Goal: Information Seeking & Learning: Learn about a topic

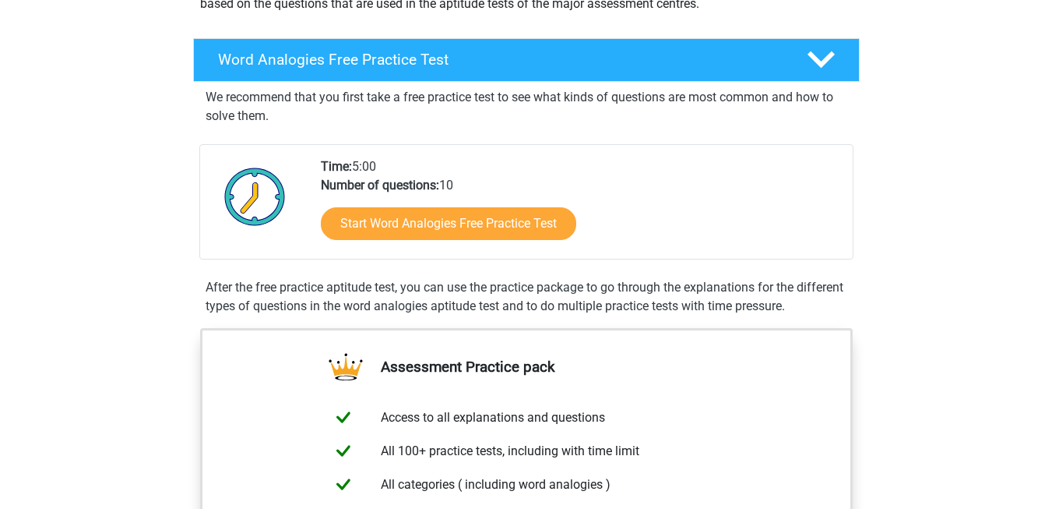
scroll to position [218, 0]
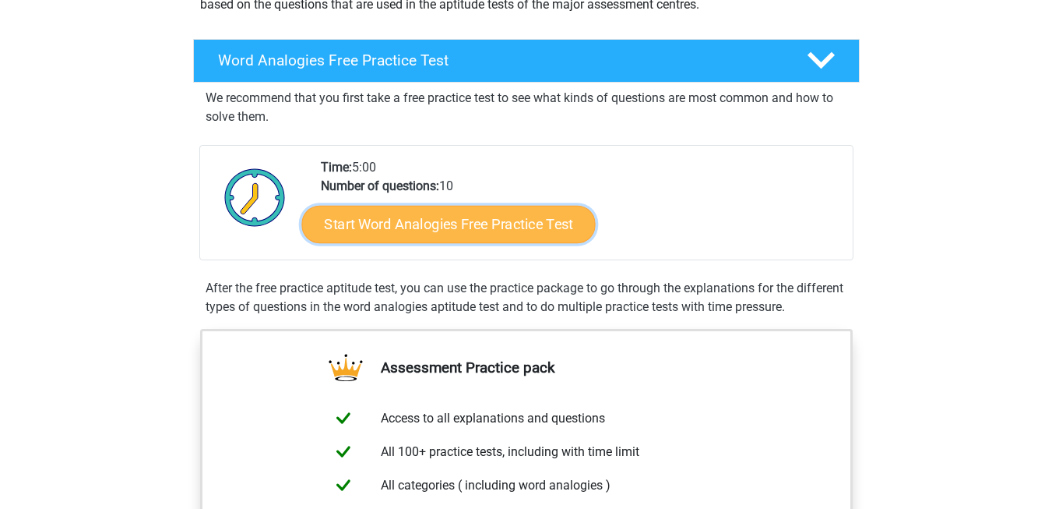
click at [476, 225] on link "Start Word Analogies Free Practice Test" at bounding box center [448, 223] width 294 height 37
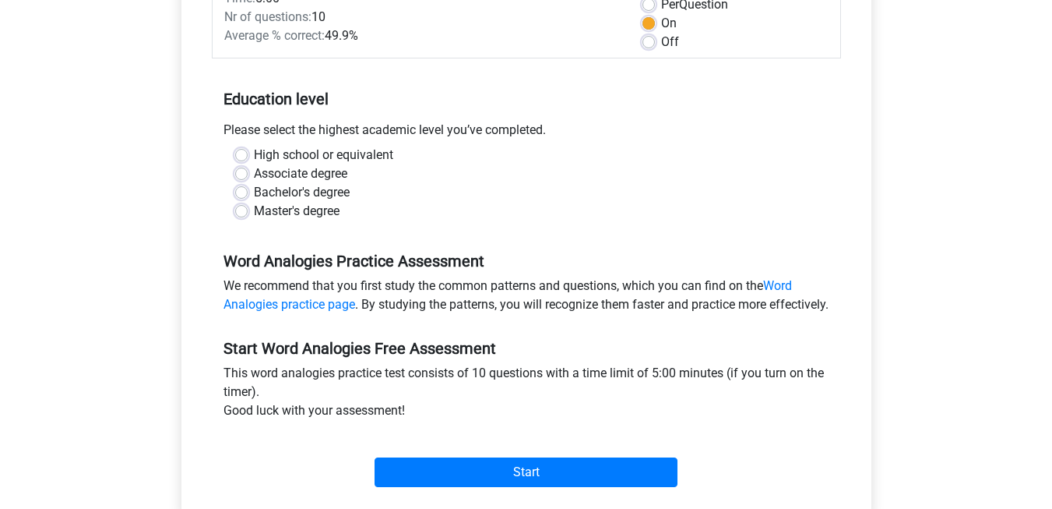
scroll to position [253, 0]
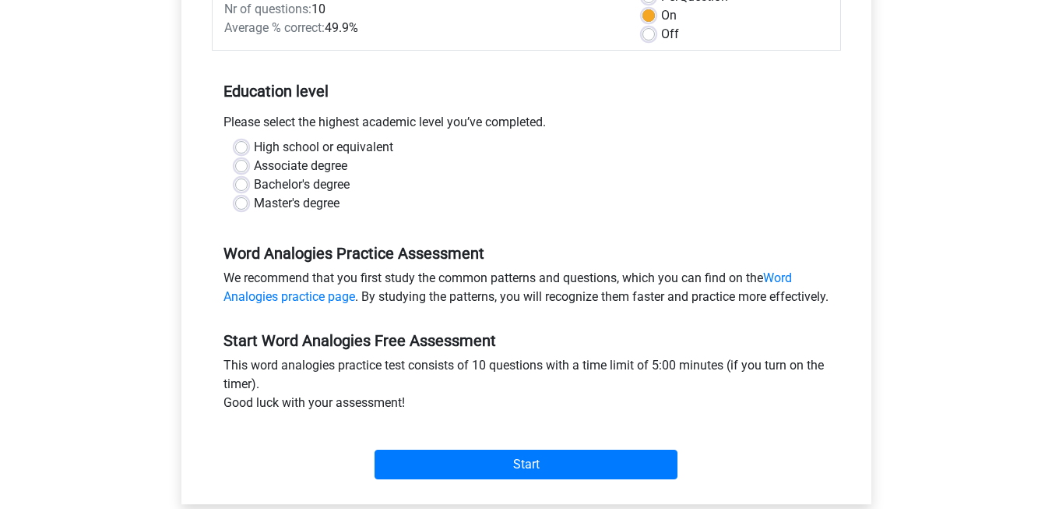
click at [254, 181] on label "Bachelor's degree" at bounding box center [302, 184] width 96 height 19
click at [239, 181] on input "Bachelor's degree" at bounding box center [241, 183] width 12 height 16
radio input "true"
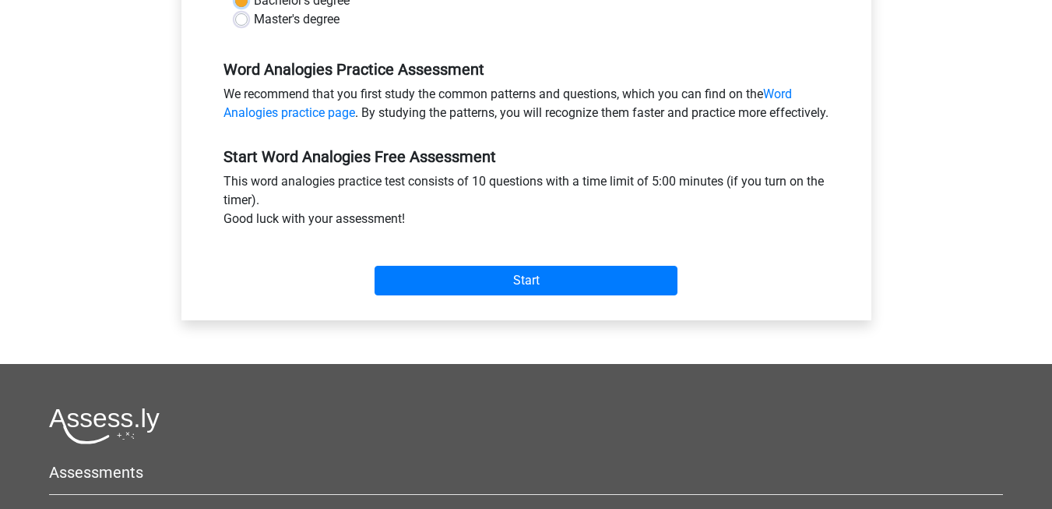
scroll to position [453, 0]
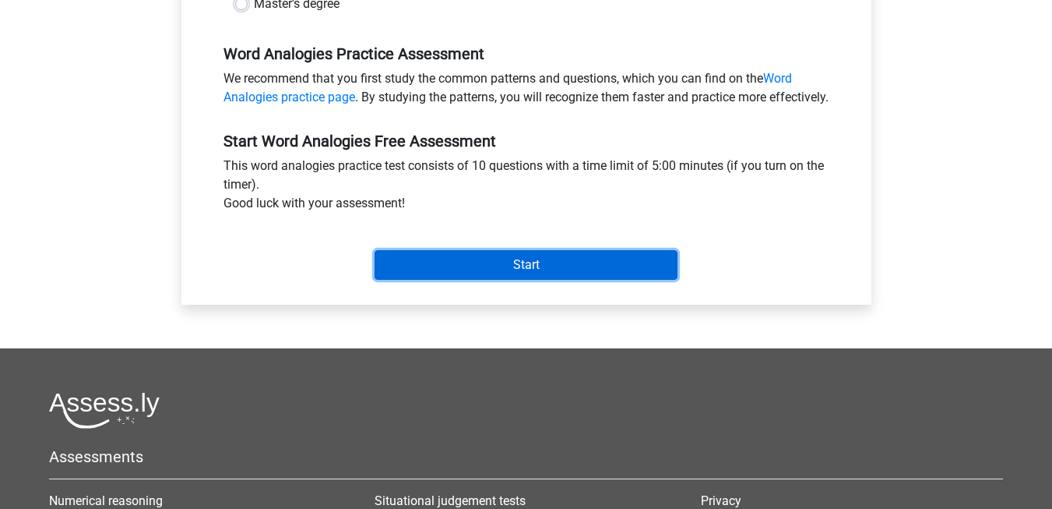
click at [553, 276] on input "Start" at bounding box center [526, 265] width 303 height 30
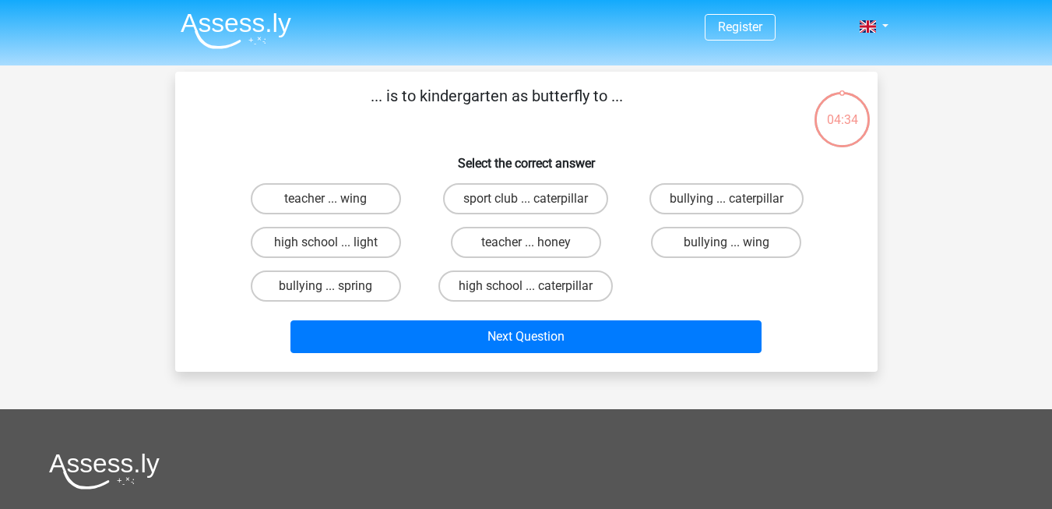
drag, startPoint x: 564, startPoint y: 282, endPoint x: 538, endPoint y: 138, distance: 146.4
click at [538, 126] on div "... is to kindergarten as butterfly to ... Select the correct answer teacher ..…" at bounding box center [526, 221] width 690 height 275
click at [525, 277] on label "high school ... caterpillar" at bounding box center [526, 285] width 174 height 31
click at [526, 286] on input "high school ... caterpillar" at bounding box center [531, 291] width 10 height 10
radio input "true"
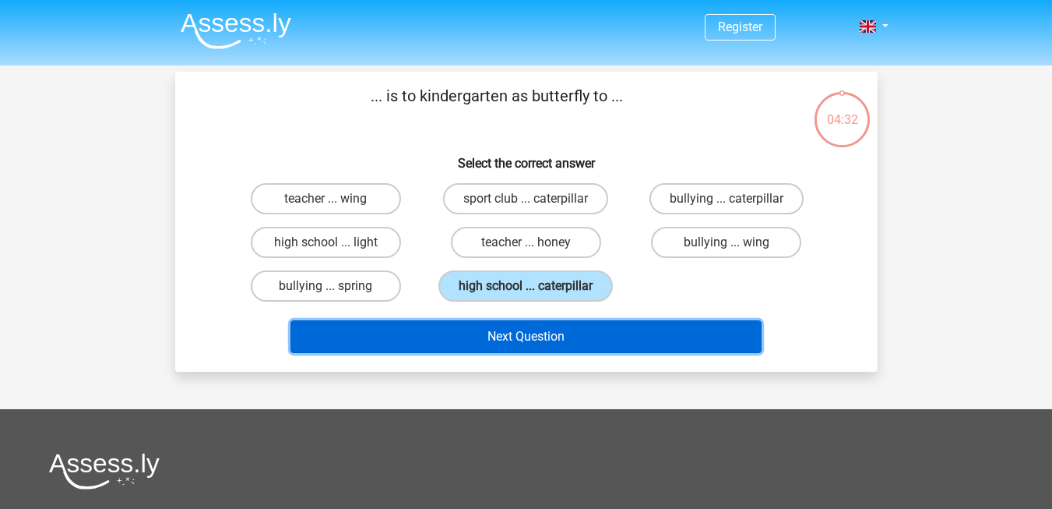
click at [516, 336] on button "Next Question" at bounding box center [526, 336] width 471 height 33
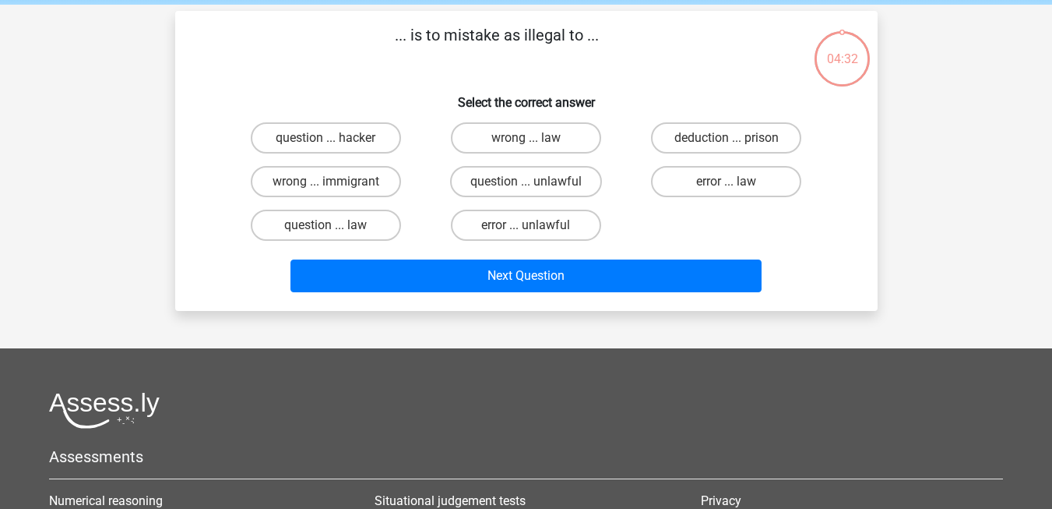
scroll to position [72, 0]
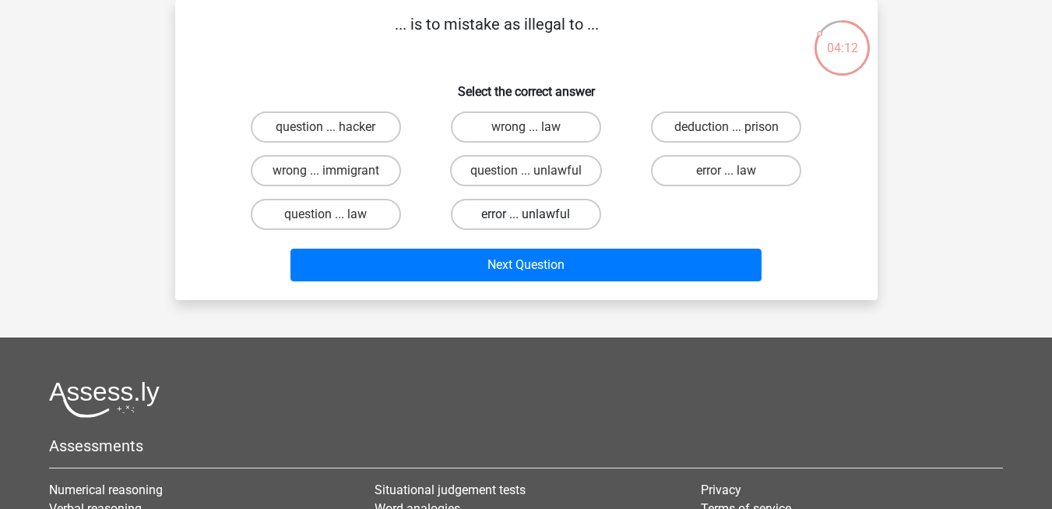
click at [509, 208] on label "error ... unlawful" at bounding box center [526, 214] width 150 height 31
click at [526, 214] on input "error ... unlawful" at bounding box center [531, 219] width 10 height 10
radio input "true"
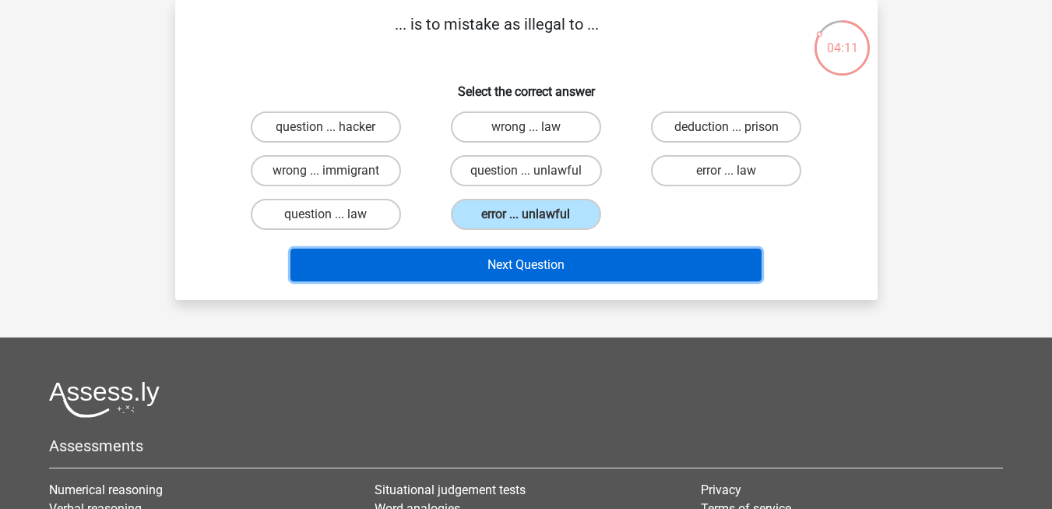
click at [502, 259] on button "Next Question" at bounding box center [526, 264] width 471 height 33
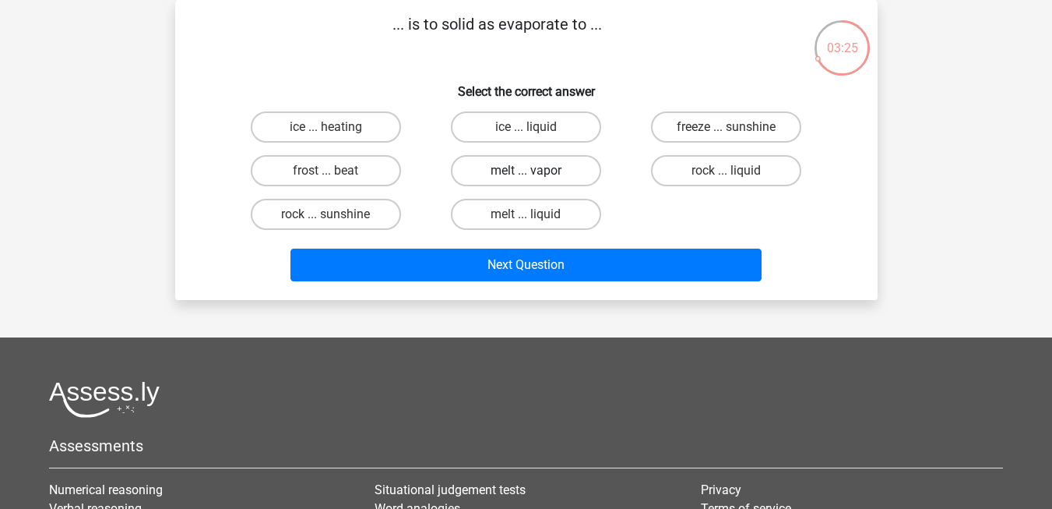
click at [523, 160] on label "melt ... vapor" at bounding box center [526, 170] width 150 height 31
click at [526, 171] on input "melt ... vapor" at bounding box center [531, 176] width 10 height 10
radio input "true"
click at [329, 130] on input "ice ... heating" at bounding box center [331, 132] width 10 height 10
radio input "true"
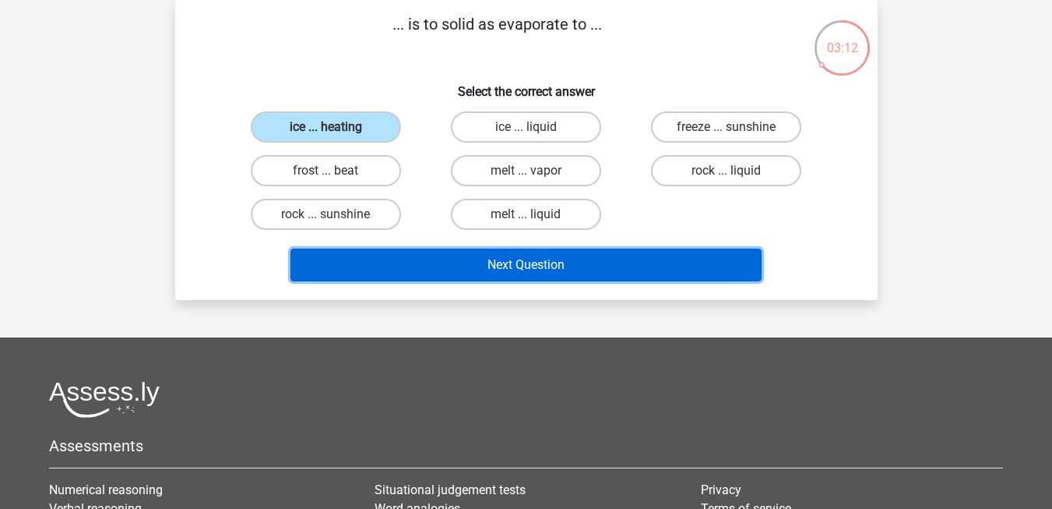
click at [472, 266] on button "Next Question" at bounding box center [526, 264] width 471 height 33
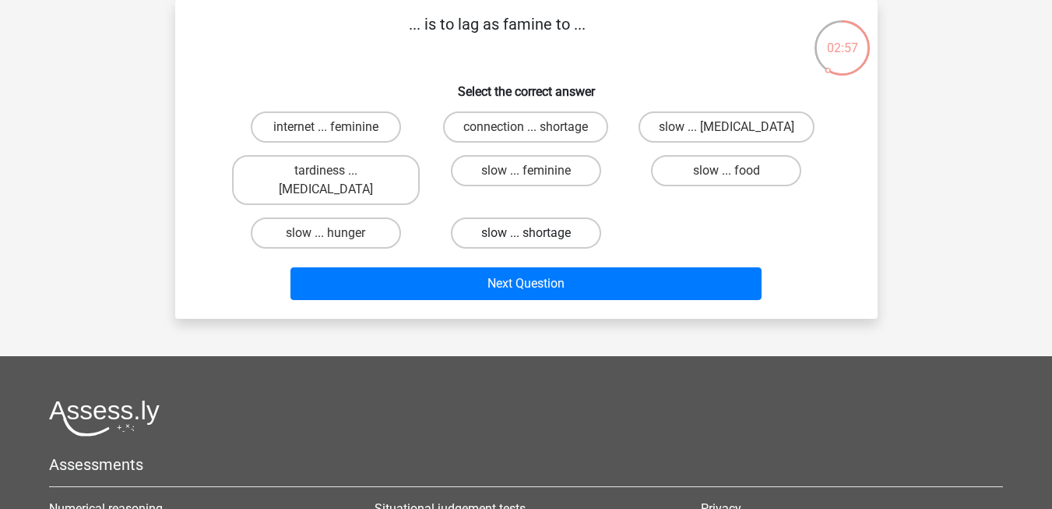
click at [497, 217] on label "slow ... shortage" at bounding box center [526, 232] width 150 height 31
click at [526, 233] on input "slow ... shortage" at bounding box center [531, 238] width 10 height 10
radio input "true"
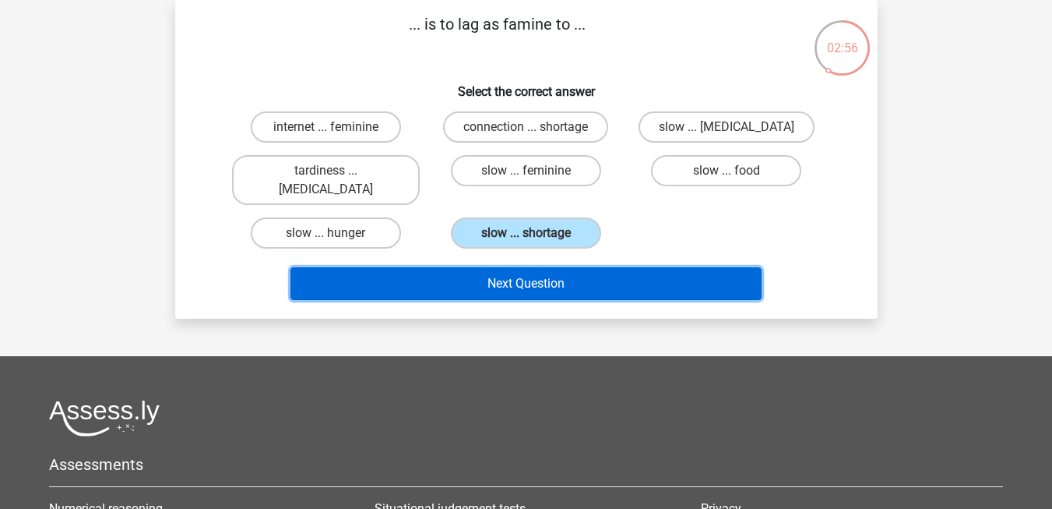
click at [481, 267] on button "Next Question" at bounding box center [526, 283] width 471 height 33
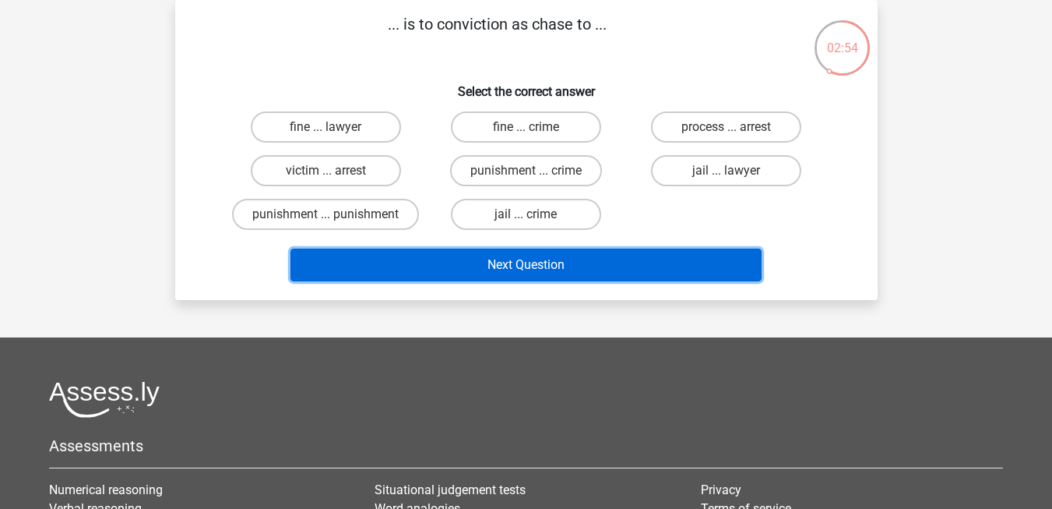
click at [481, 259] on button "Next Question" at bounding box center [526, 264] width 471 height 33
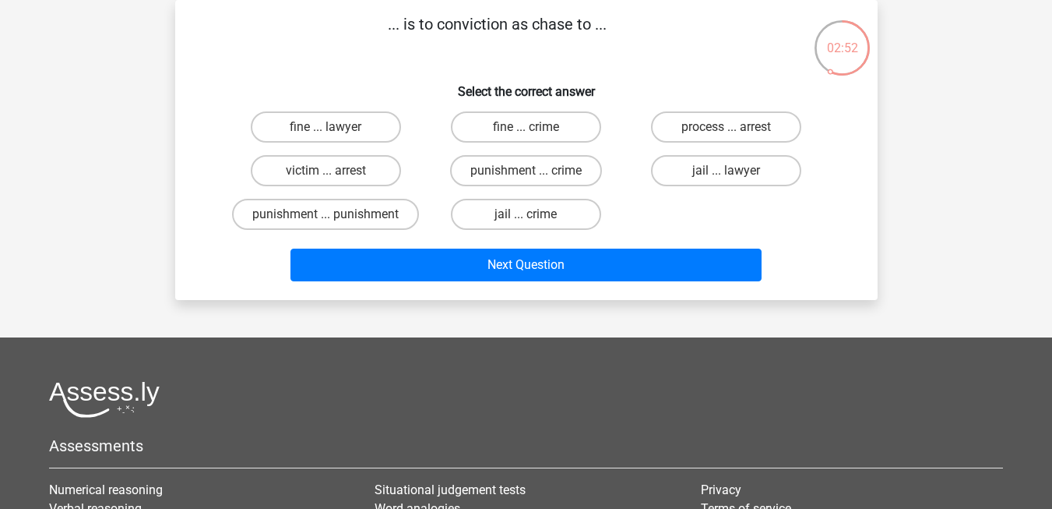
click at [390, 86] on h6 "Select the correct answer" at bounding box center [526, 85] width 653 height 27
click at [330, 161] on label "victim ... arrest" at bounding box center [326, 170] width 150 height 31
click at [330, 171] on input "victim ... arrest" at bounding box center [331, 176] width 10 height 10
radio input "true"
click at [724, 129] on label "process ... arrest" at bounding box center [726, 126] width 150 height 31
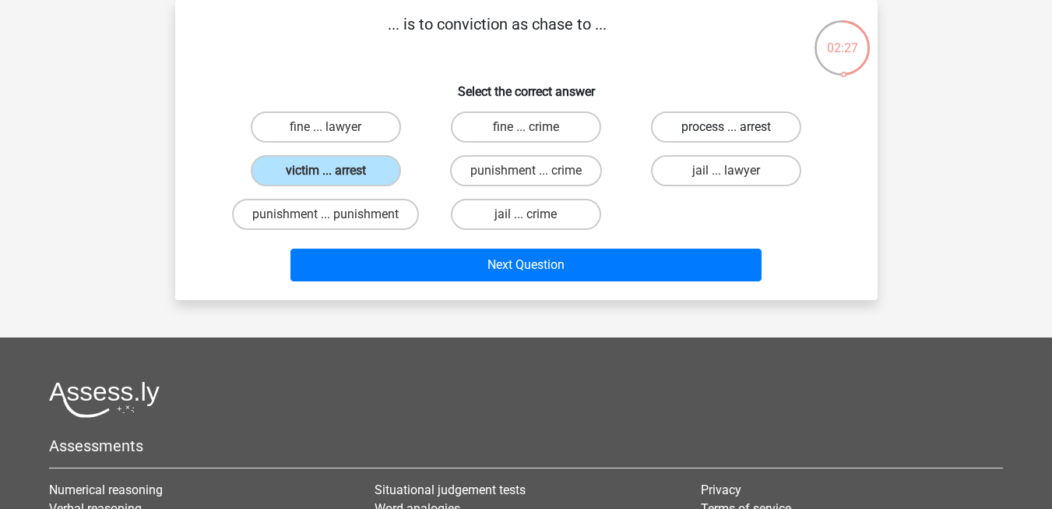
click at [727, 129] on input "process ... arrest" at bounding box center [732, 132] width 10 height 10
radio input "true"
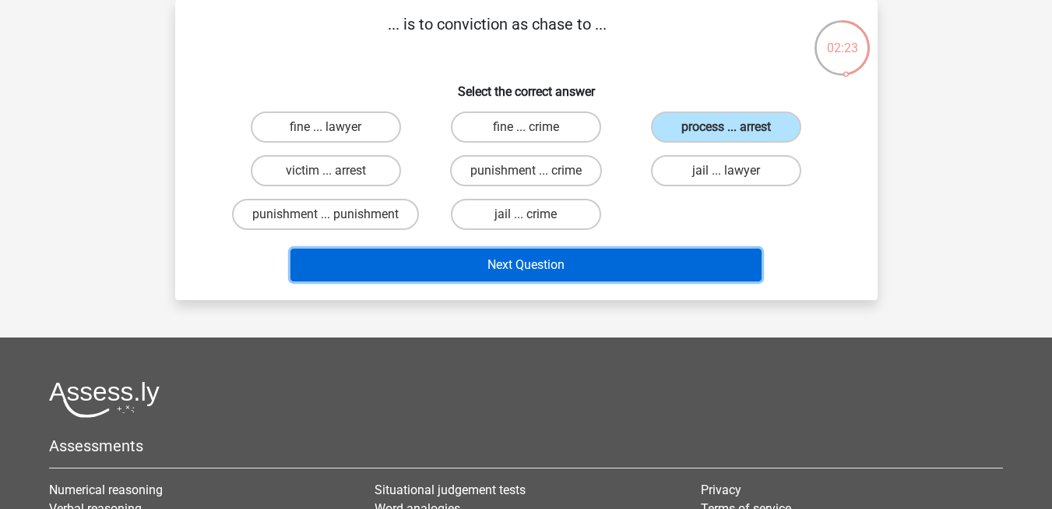
click at [486, 269] on button "Next Question" at bounding box center [526, 264] width 471 height 33
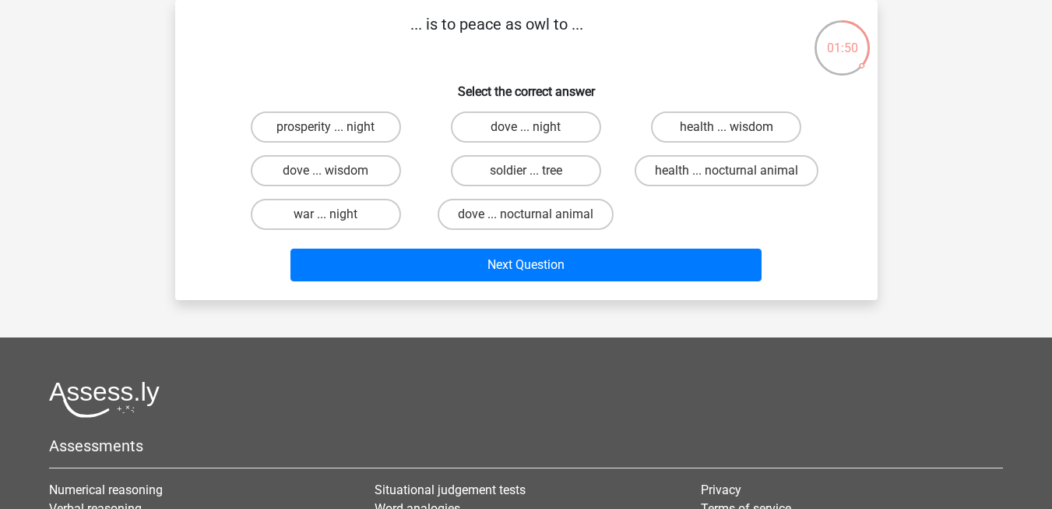
click at [328, 130] on input "prosperity ... night" at bounding box center [331, 132] width 10 height 10
radio input "true"
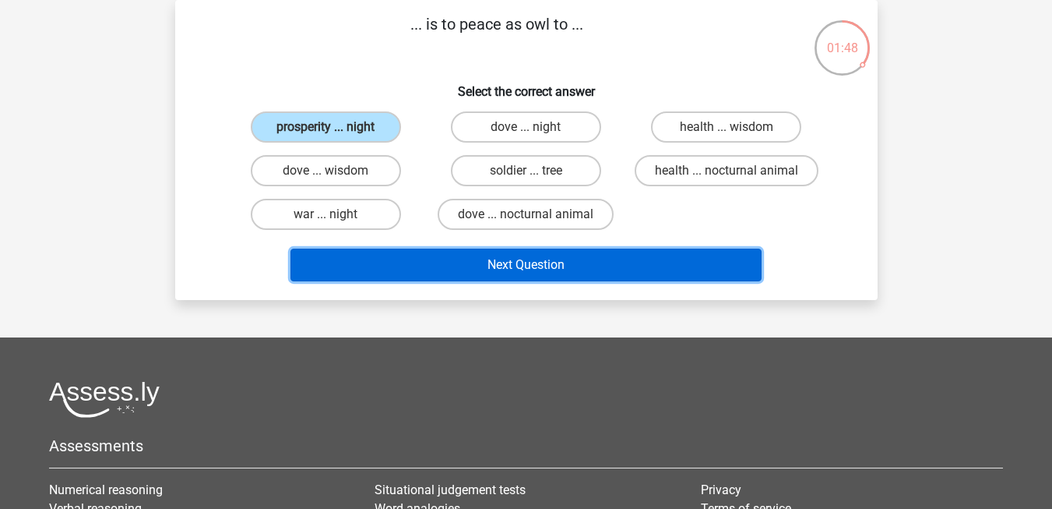
click at [425, 264] on button "Next Question" at bounding box center [526, 264] width 471 height 33
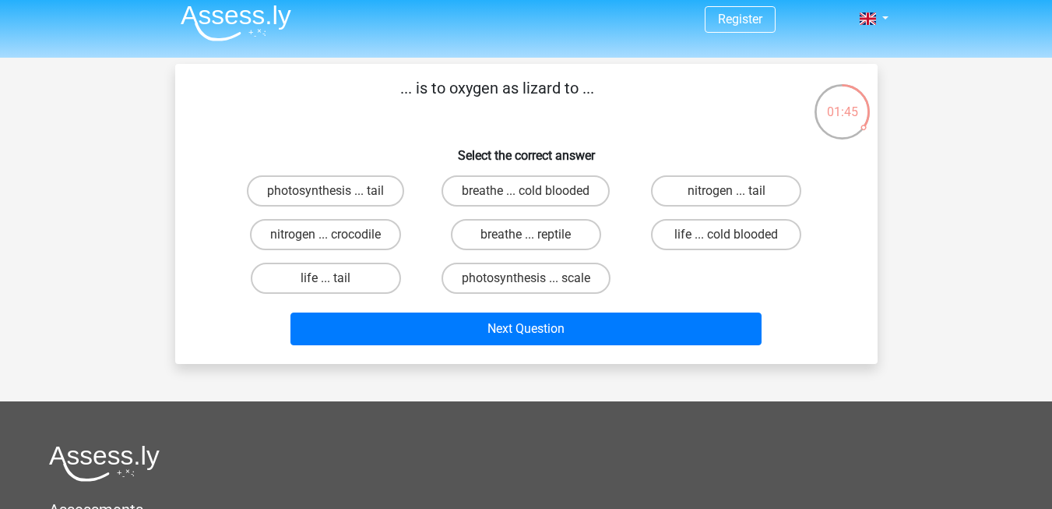
scroll to position [0, 0]
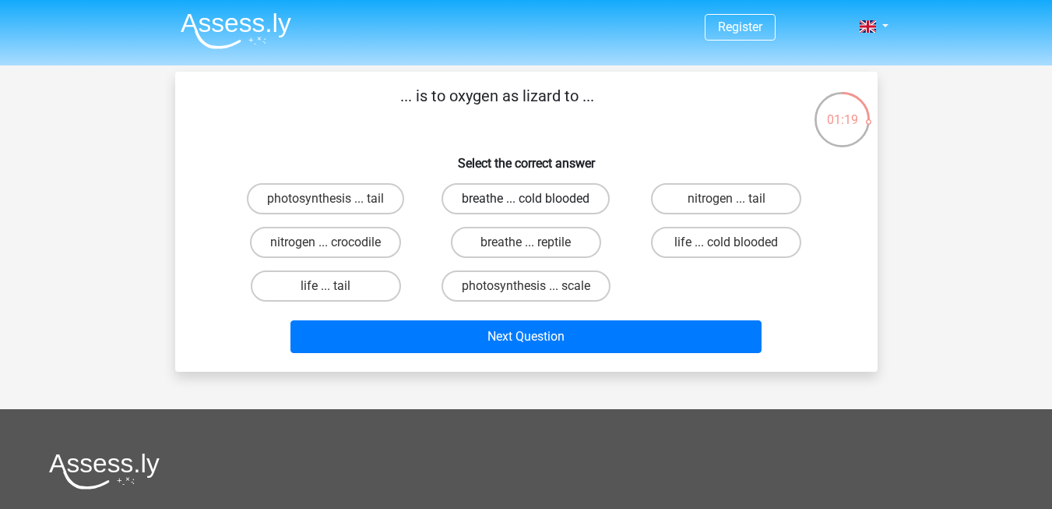
click at [518, 187] on label "breathe ... cold blooded" at bounding box center [526, 198] width 168 height 31
click at [526, 199] on input "breathe ... cold blooded" at bounding box center [531, 204] width 10 height 10
radio input "true"
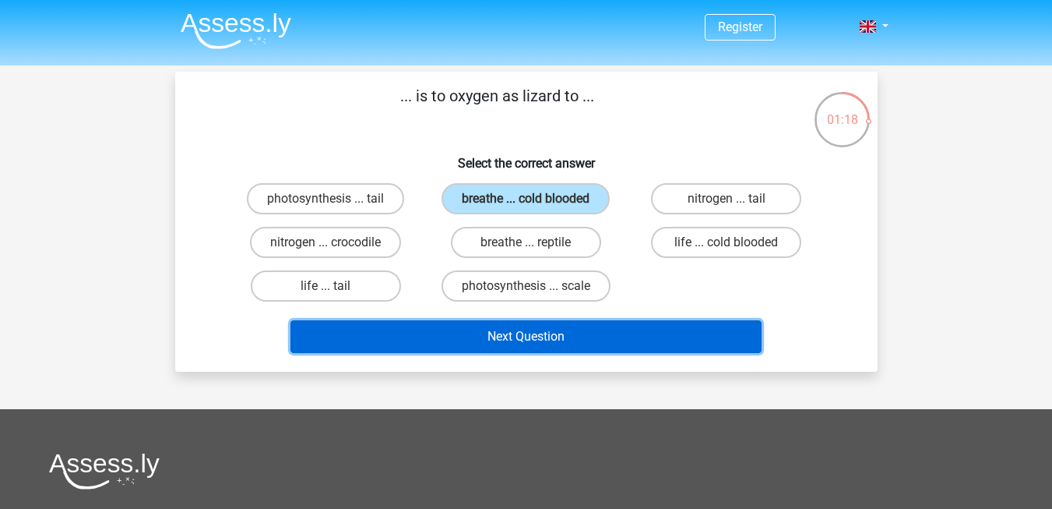
click at [534, 324] on button "Next Question" at bounding box center [526, 336] width 471 height 33
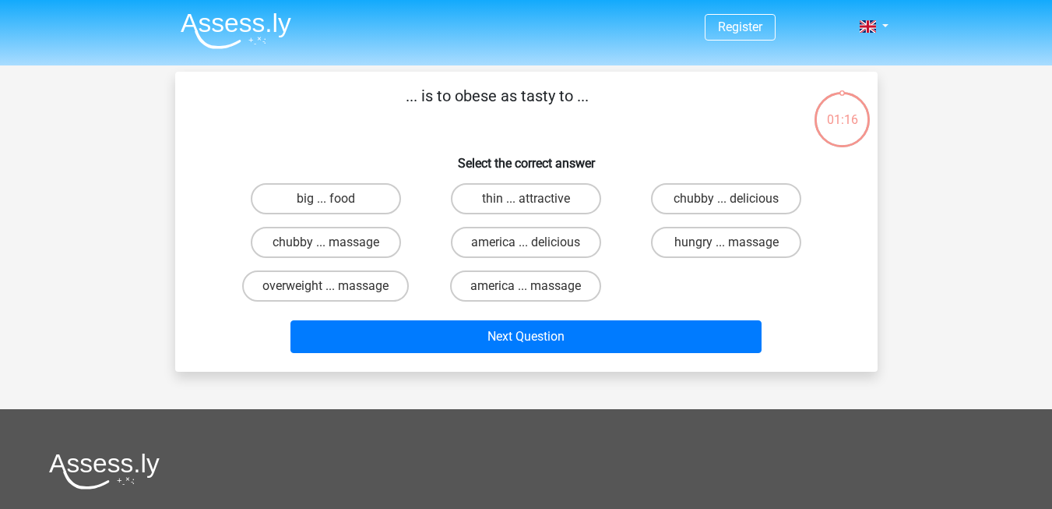
scroll to position [72, 0]
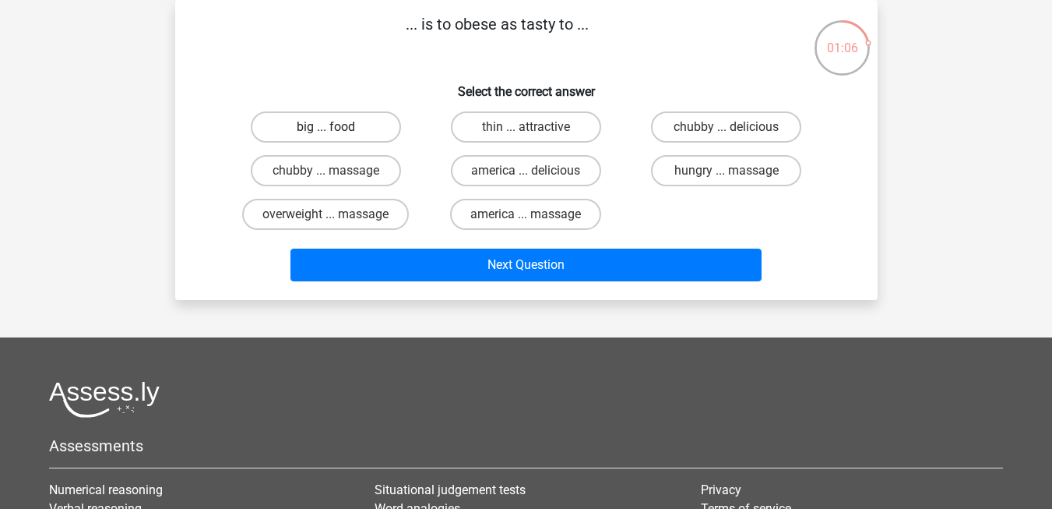
click at [319, 122] on label "big ... food" at bounding box center [326, 126] width 150 height 31
click at [326, 127] on input "big ... food" at bounding box center [331, 132] width 10 height 10
radio input "true"
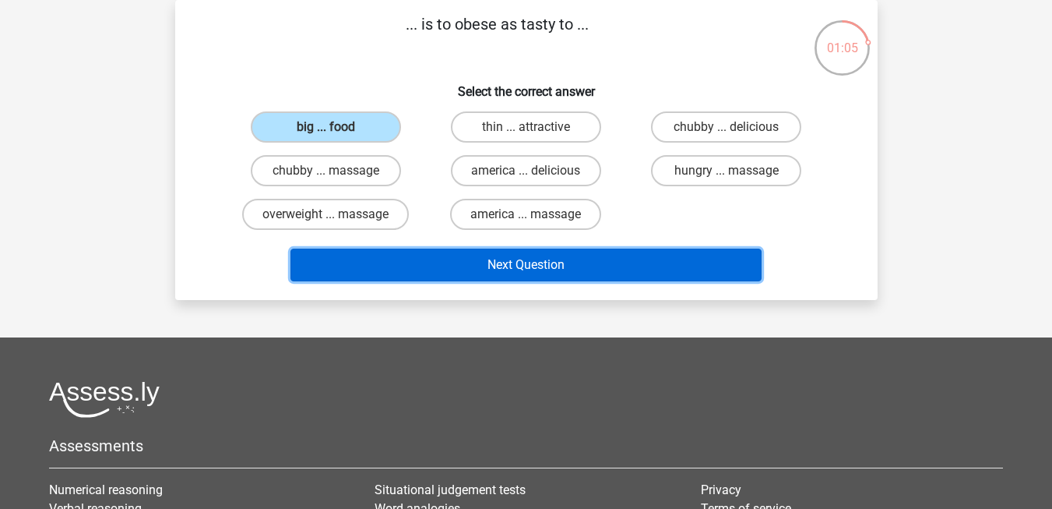
click at [417, 267] on button "Next Question" at bounding box center [526, 264] width 471 height 33
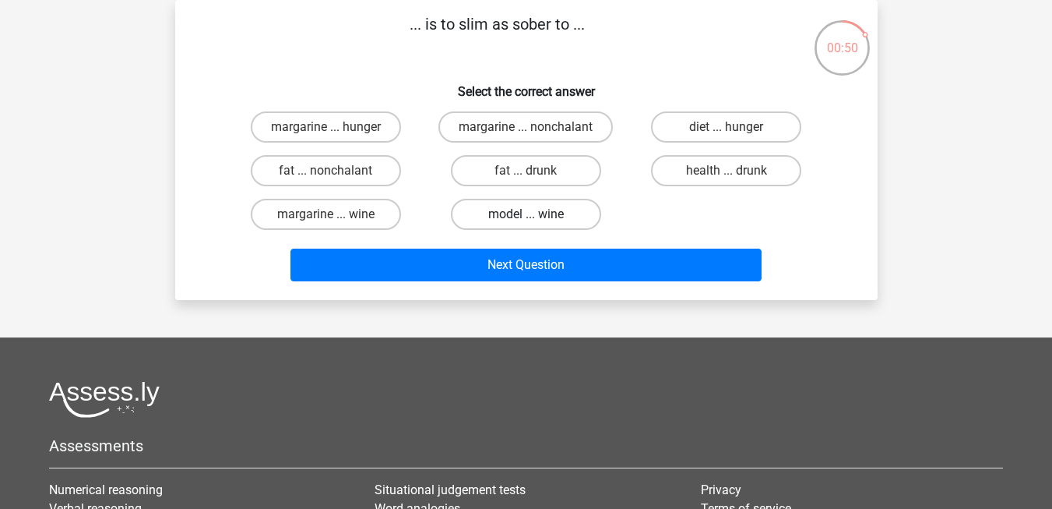
click at [541, 216] on label "model ... wine" at bounding box center [526, 214] width 150 height 31
click at [536, 216] on input "model ... wine" at bounding box center [531, 219] width 10 height 10
radio input "true"
click at [684, 121] on label "diet ... hunger" at bounding box center [726, 126] width 150 height 31
click at [727, 127] on input "diet ... hunger" at bounding box center [732, 132] width 10 height 10
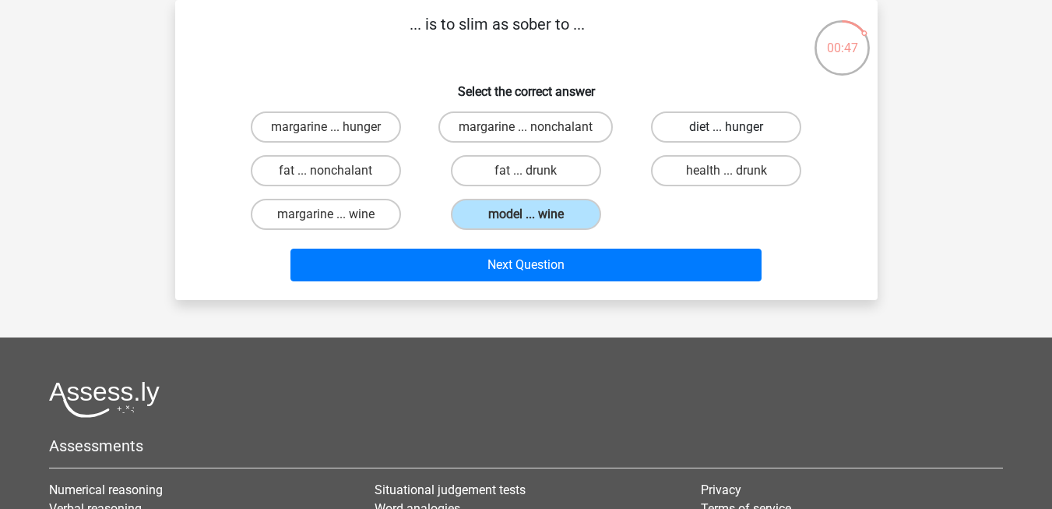
radio input "true"
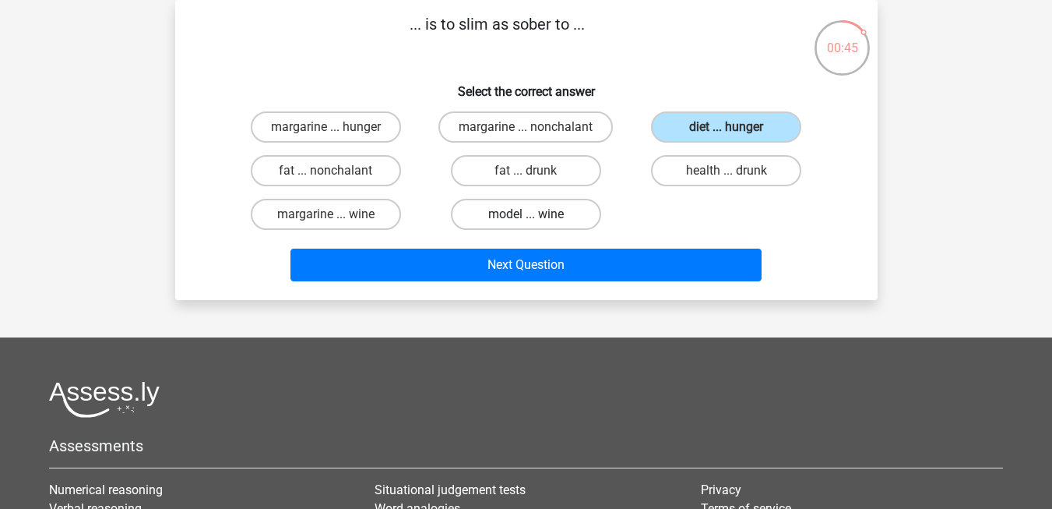
click at [562, 213] on label "model ... wine" at bounding box center [526, 214] width 150 height 31
click at [536, 214] on input "model ... wine" at bounding box center [531, 219] width 10 height 10
radio input "true"
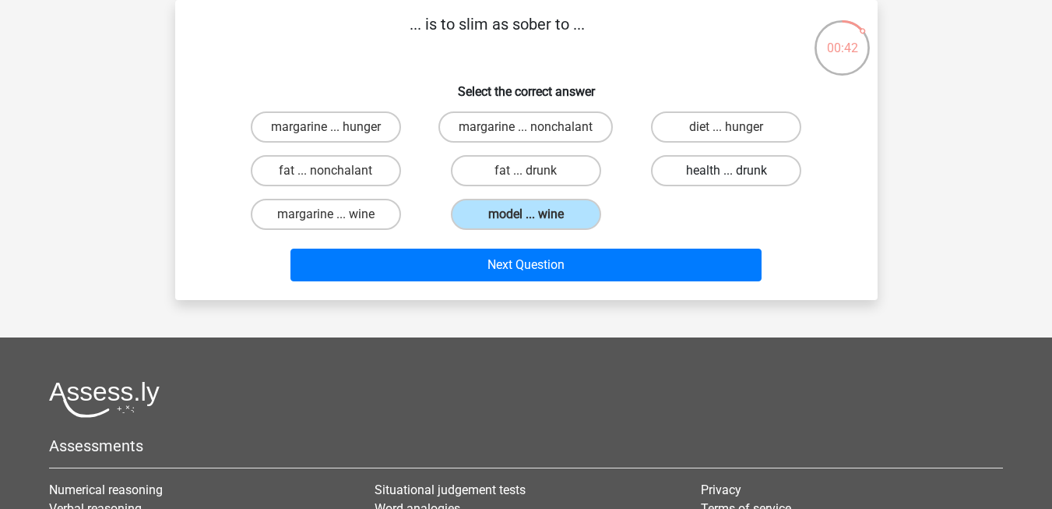
click at [692, 179] on label "health ... drunk" at bounding box center [726, 170] width 150 height 31
click at [727, 179] on input "health ... drunk" at bounding box center [732, 176] width 10 height 10
radio input "true"
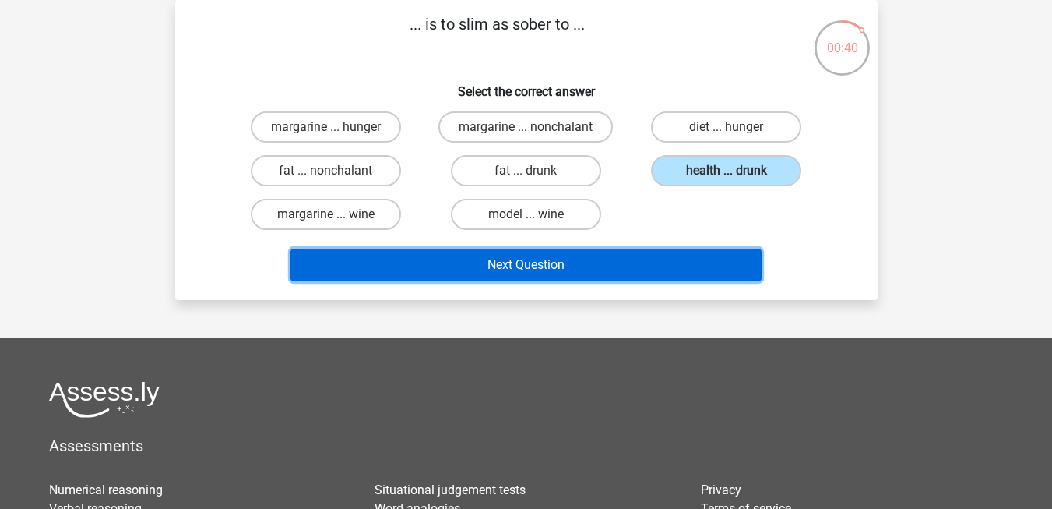
click at [639, 255] on button "Next Question" at bounding box center [526, 264] width 471 height 33
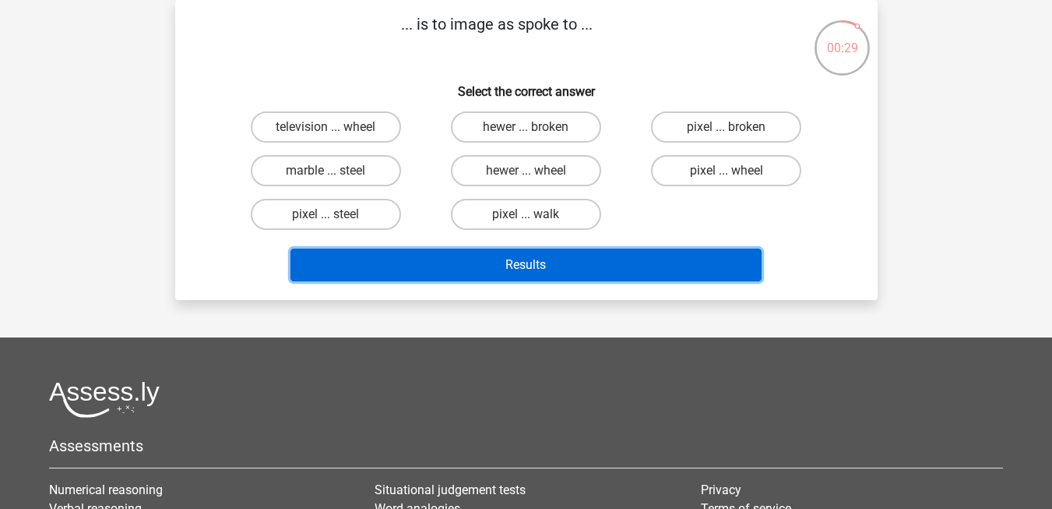
click at [639, 255] on button "Results" at bounding box center [526, 264] width 471 height 33
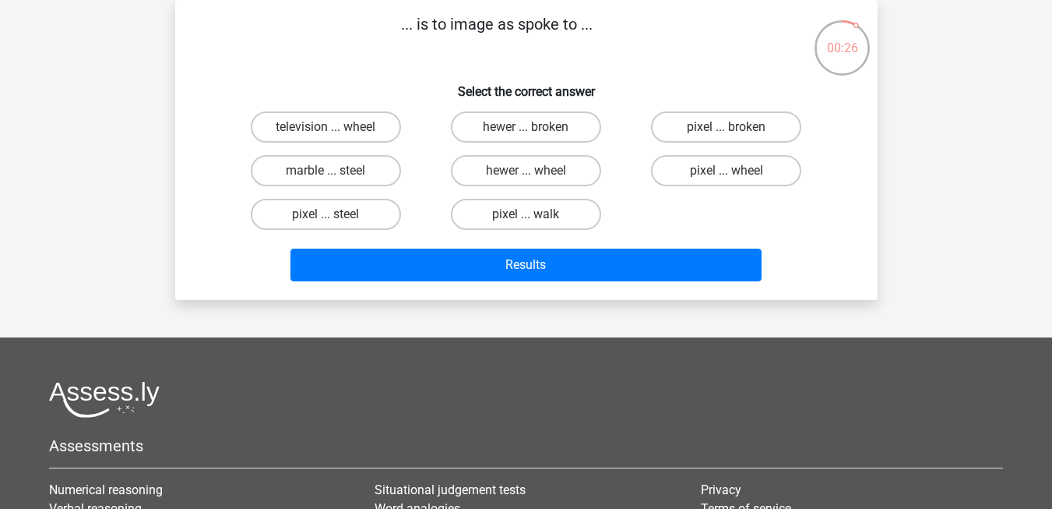
click at [428, 167] on div "hewer ... wheel" at bounding box center [526, 171] width 200 height 44
click at [477, 171] on label "hewer ... wheel" at bounding box center [526, 170] width 150 height 31
click at [526, 171] on input "hewer ... wheel" at bounding box center [531, 176] width 10 height 10
radio input "true"
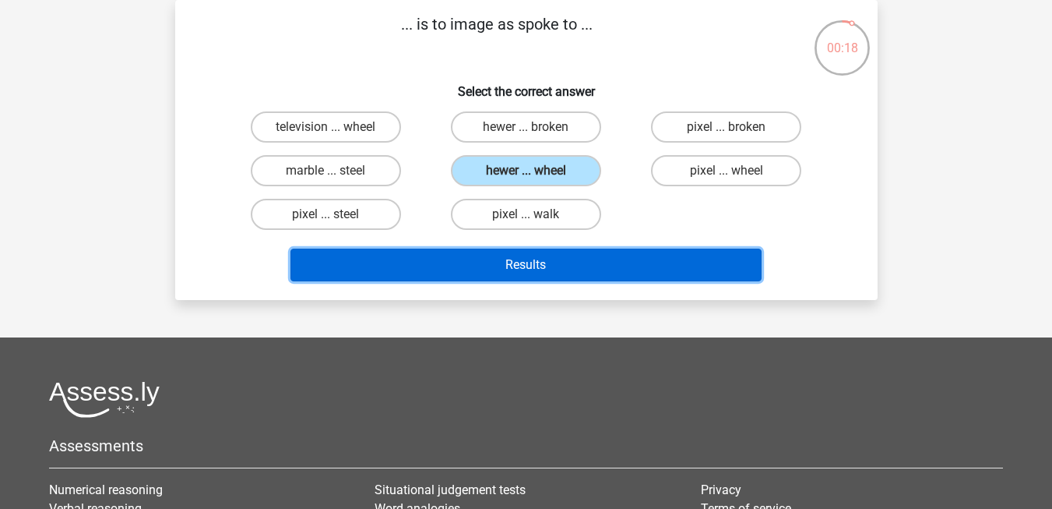
click at [480, 255] on button "Results" at bounding box center [526, 264] width 471 height 33
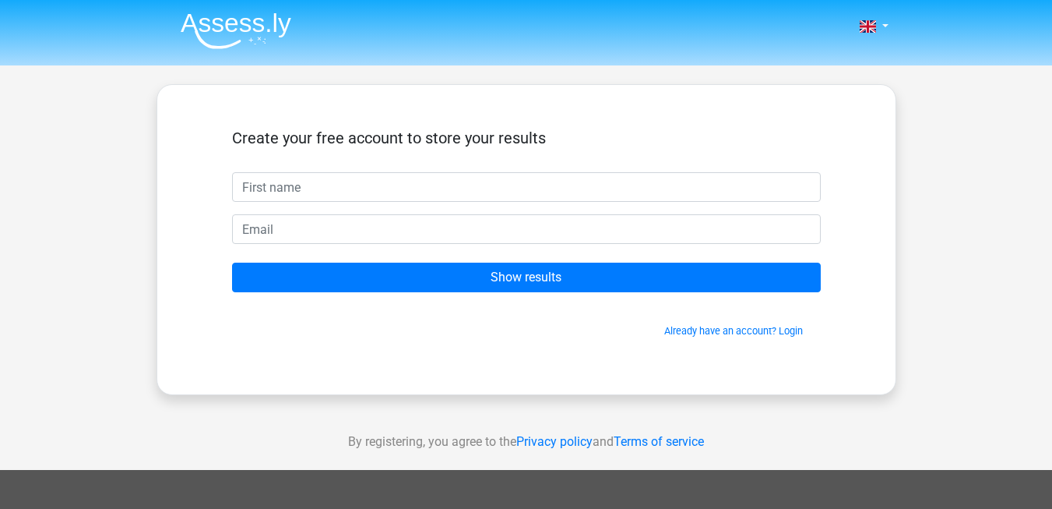
click at [512, 185] on input "text" at bounding box center [526, 187] width 589 height 30
type input "Aleena"
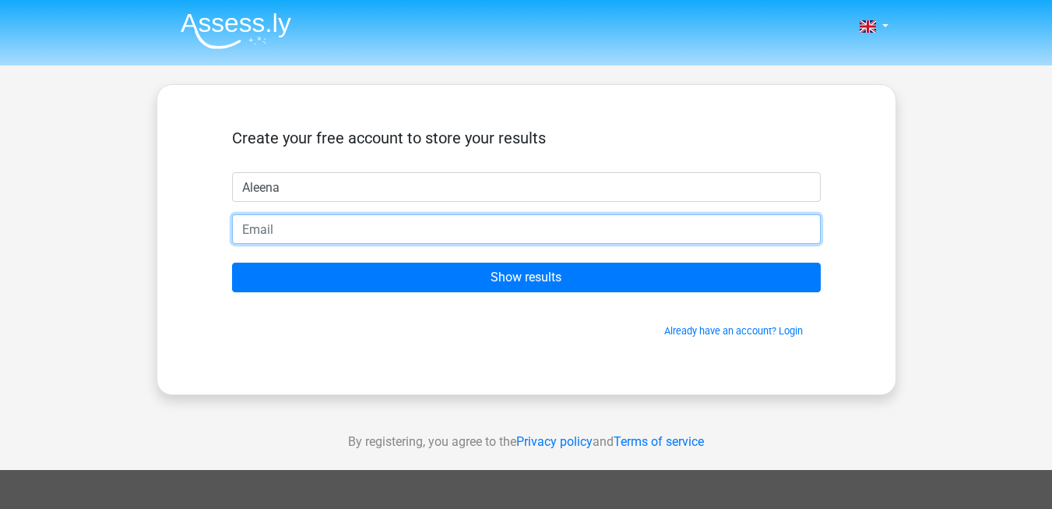
click at [433, 237] on input "email" at bounding box center [526, 229] width 589 height 30
type input "aleenabano19@gmail.com"
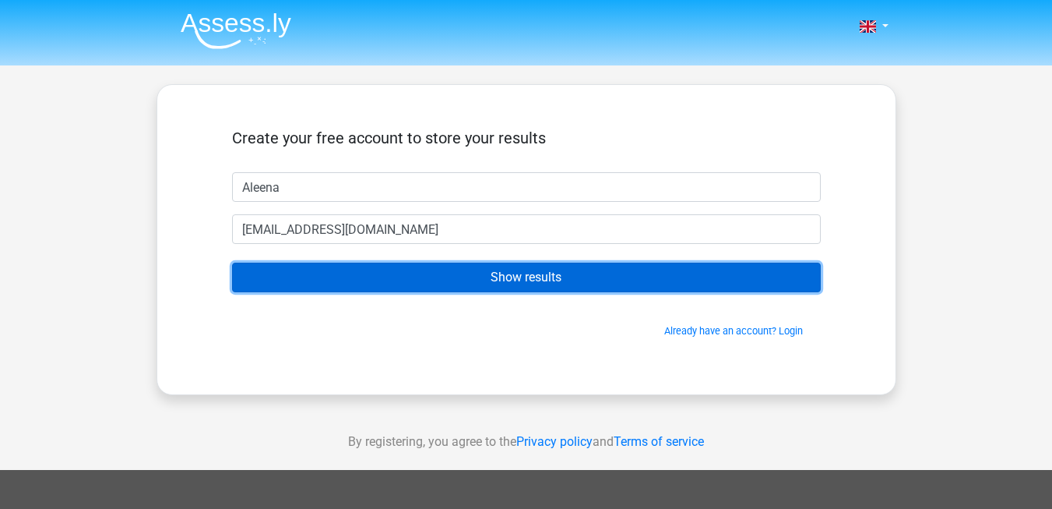
click at [403, 278] on input "Show results" at bounding box center [526, 277] width 589 height 30
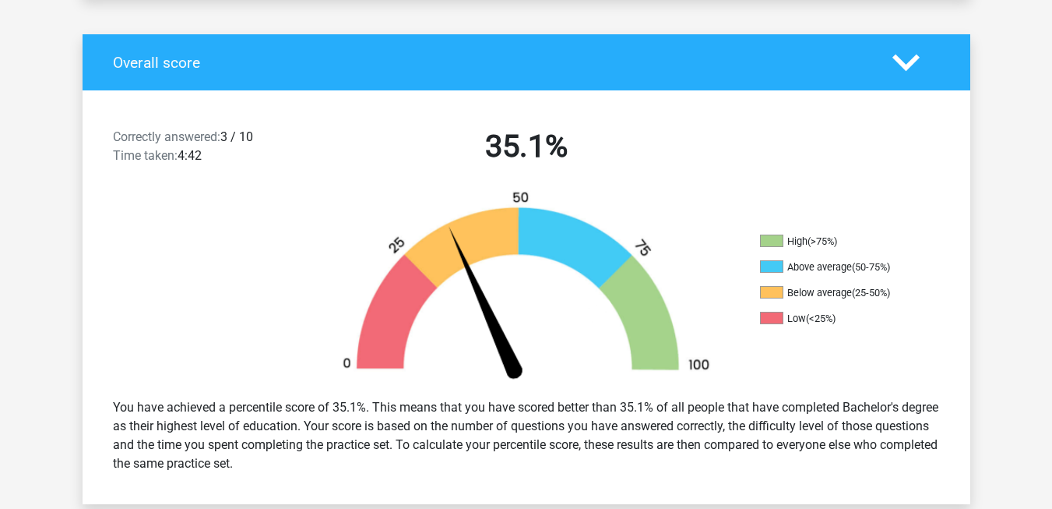
scroll to position [311, 0]
